Goal: Check status: Check status

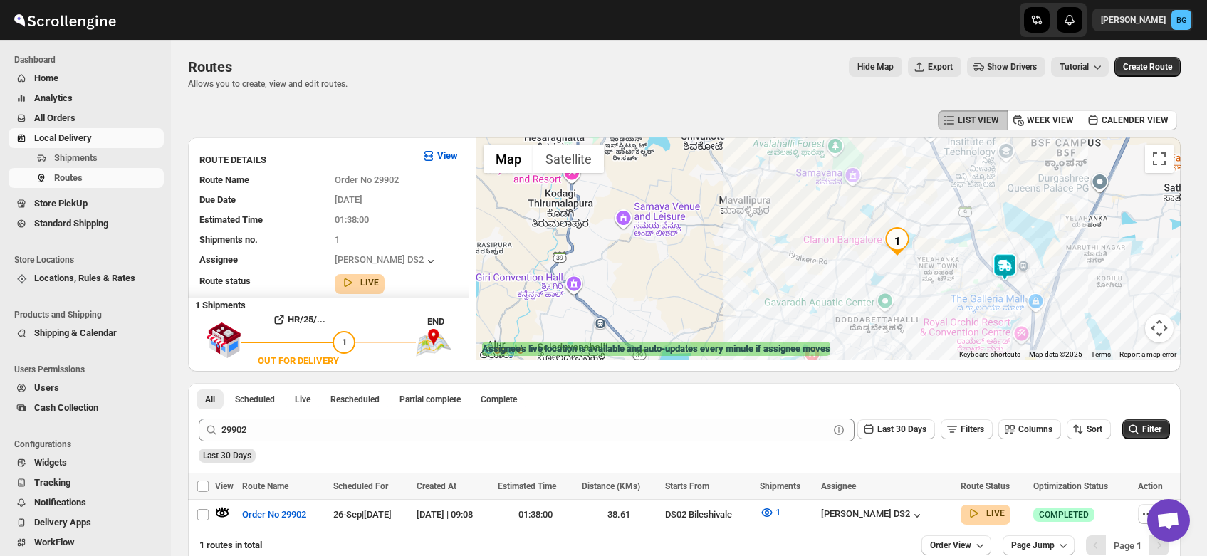
scroll to position [68, 0]
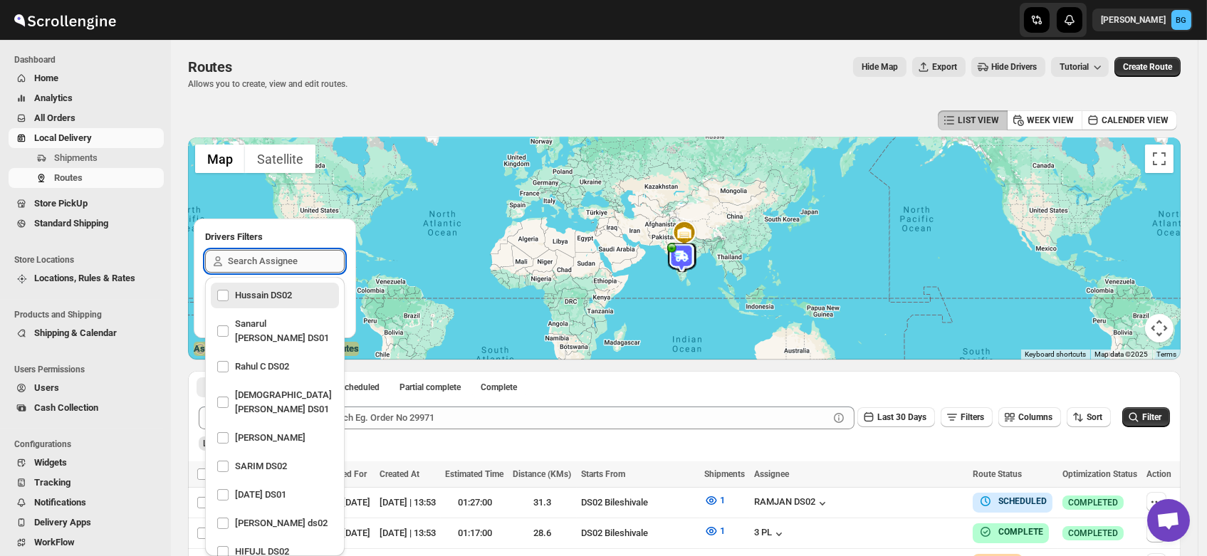
click at [268, 261] on input "text" at bounding box center [286, 261] width 117 height 23
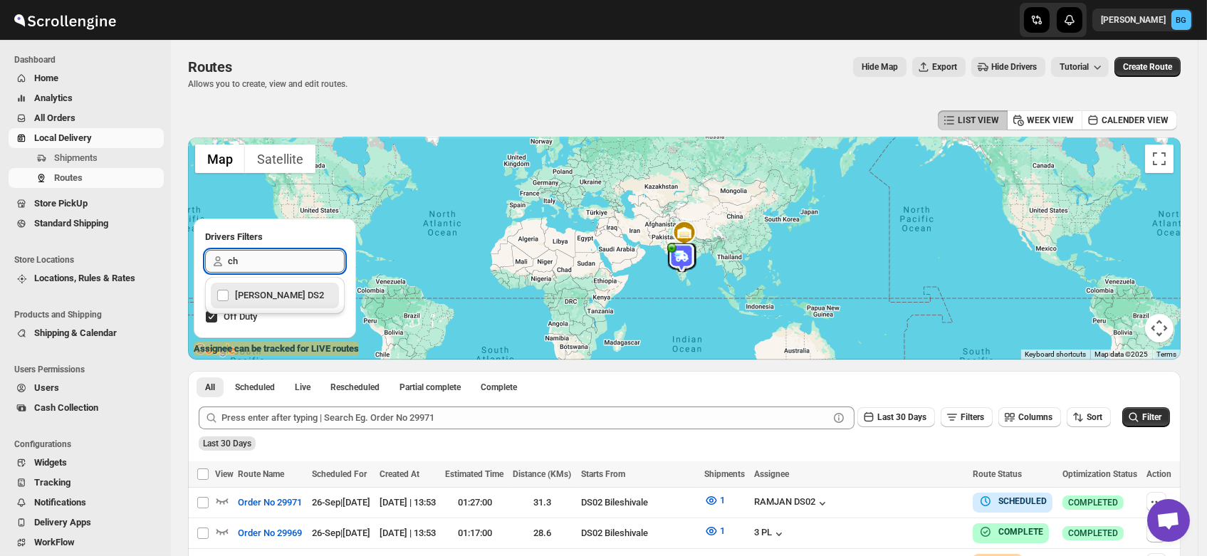
type input "cha"
click at [260, 296] on div "[PERSON_NAME] DS2" at bounding box center [275, 296] width 117 height 20
checkbox input "true"
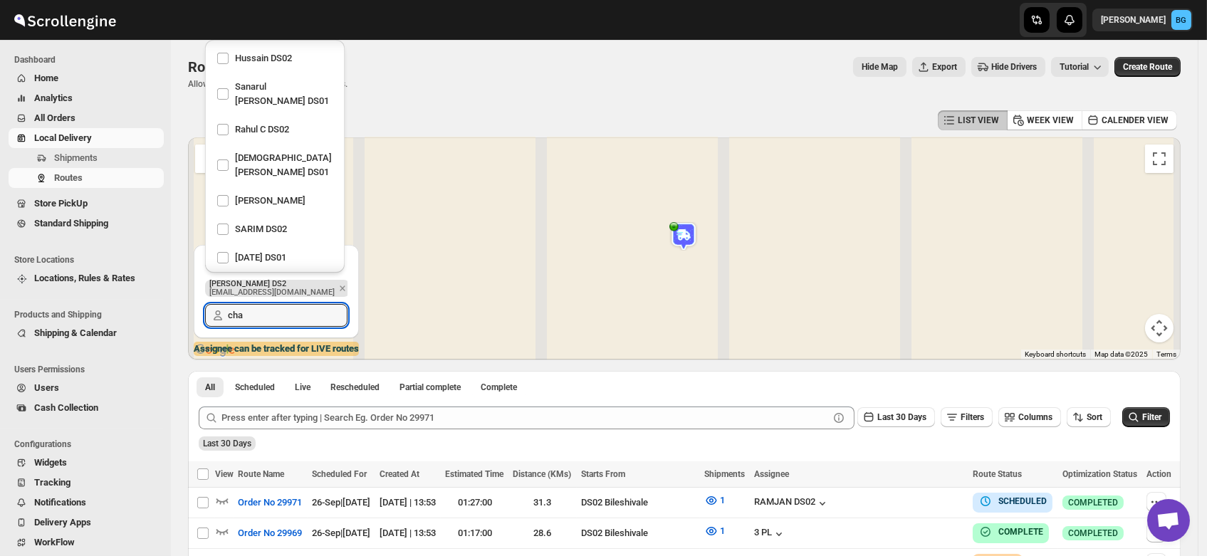
scroll to position [307, 0]
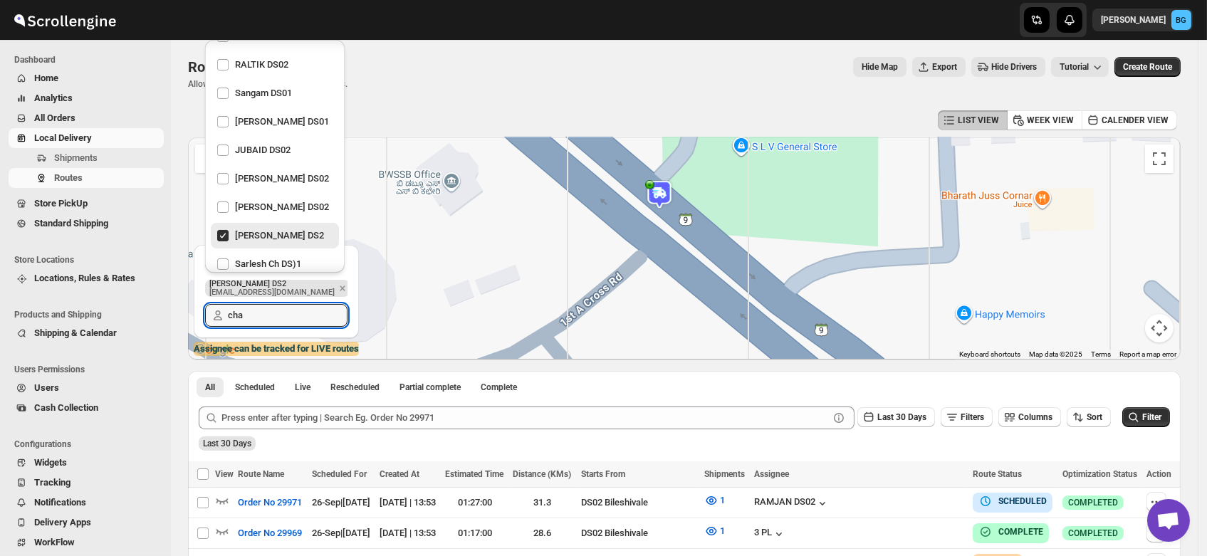
type input "cha"
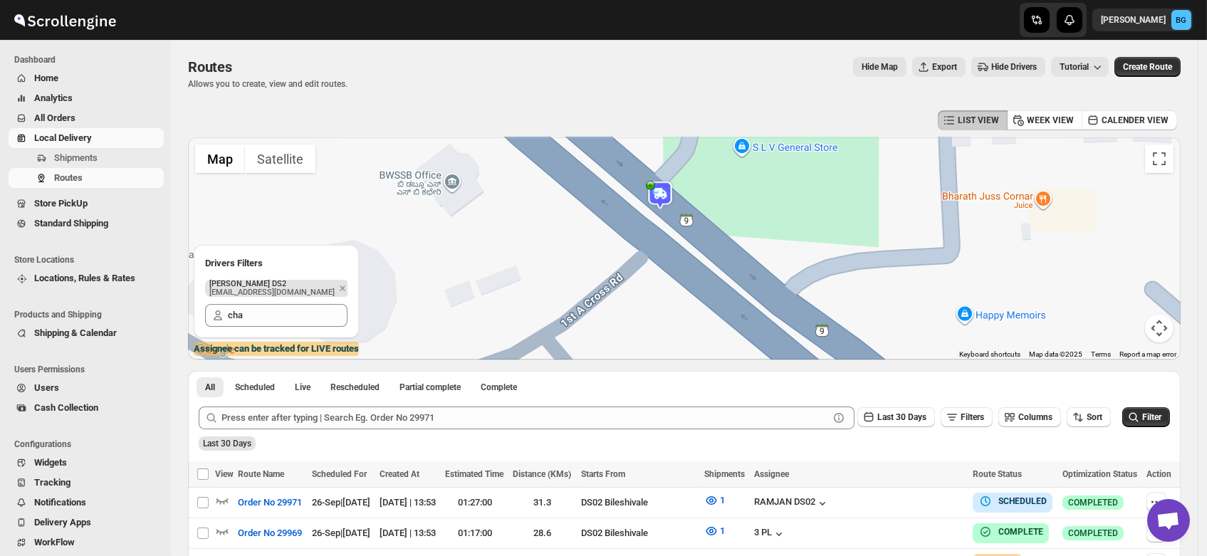
click at [661, 194] on img at bounding box center [660, 195] width 28 height 28
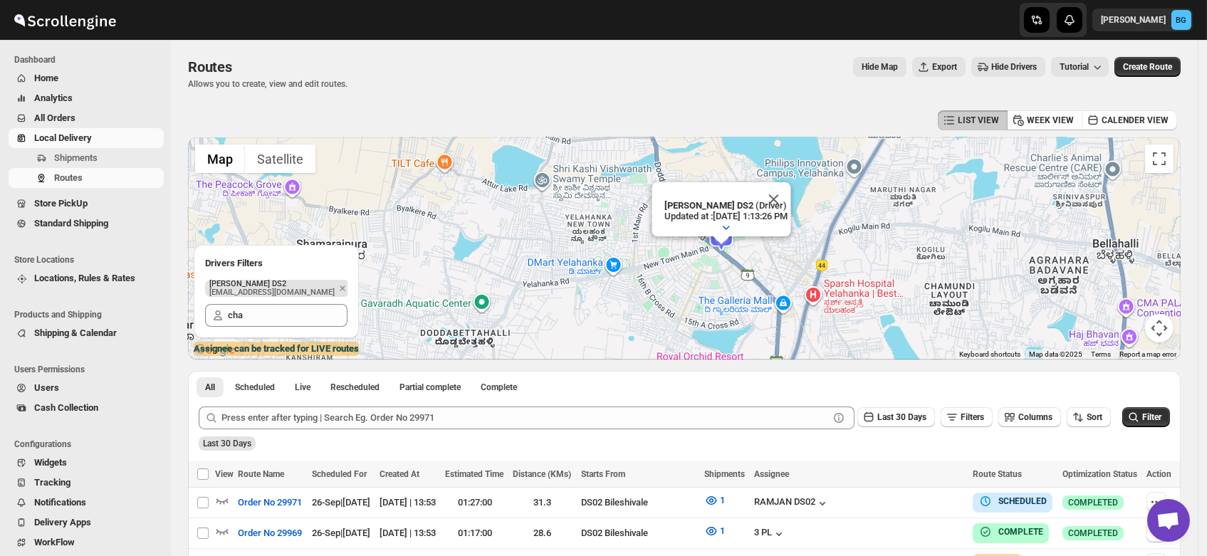
drag, startPoint x: 804, startPoint y: 275, endPoint x: 738, endPoint y: 275, distance: 65.5
click at [738, 275] on div "CHANDRA BORO DS2 (Driver) Updated at : 9/26/2025, 1:13:26 PM Duty mode Enabled …" at bounding box center [684, 248] width 993 height 222
